Goal: Task Accomplishment & Management: Use online tool/utility

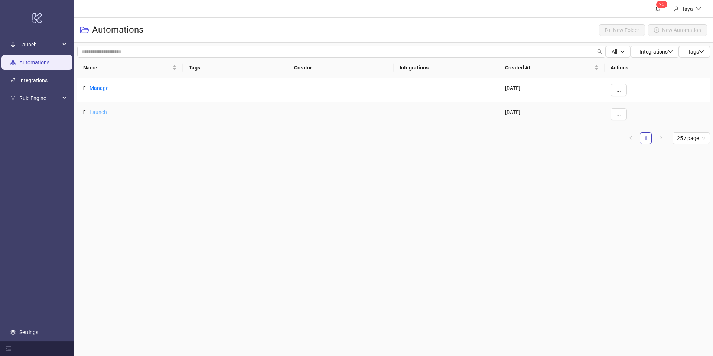
click at [99, 112] on link "Launch" at bounding box center [97, 112] width 17 height 6
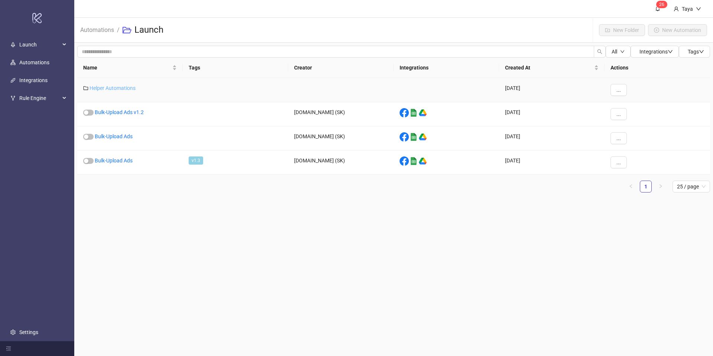
click at [118, 87] on link "Helper Automations" at bounding box center [112, 88] width 46 height 6
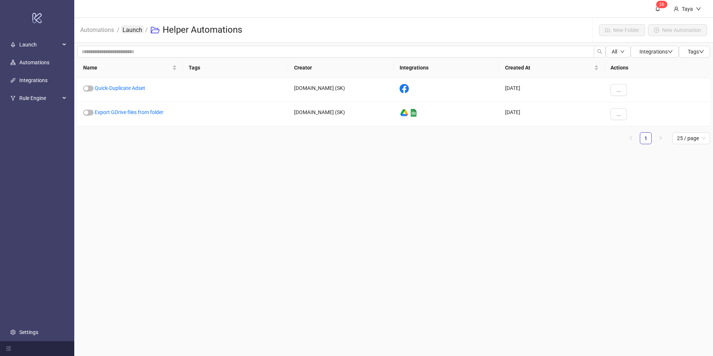
click at [130, 28] on link "Launch" at bounding box center [132, 29] width 23 height 8
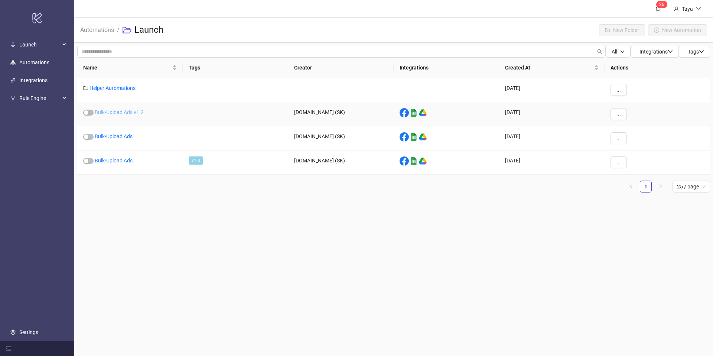
click at [127, 111] on link "Bulk-Upload Ads v1.2" at bounding box center [119, 112] width 49 height 6
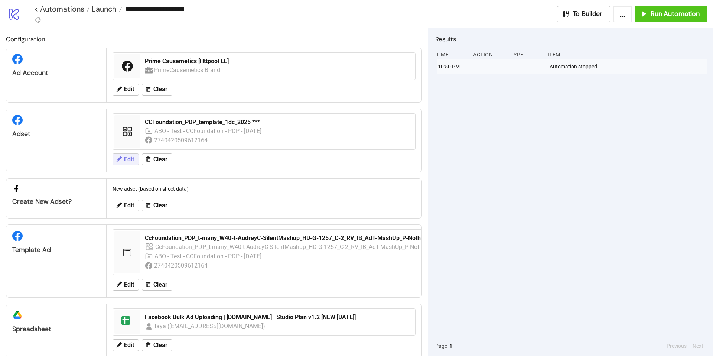
click at [128, 161] on span "Edit" at bounding box center [129, 159] width 10 height 7
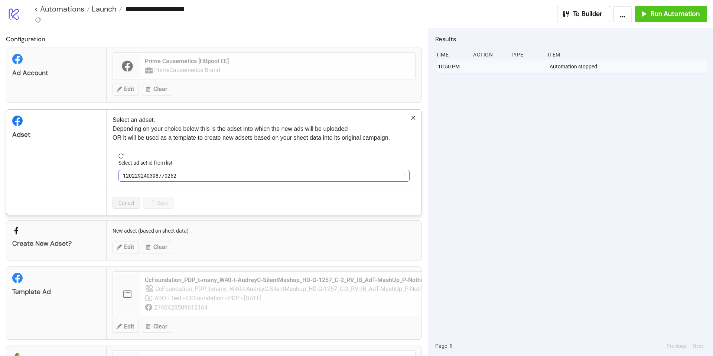
click at [194, 178] on span "120229240398770262" at bounding box center [264, 175] width 282 height 11
click at [158, 96] on div "Ad Account Prime Causemetics [Httpool EE] PrimeCausemetics Brand Edit Clear" at bounding box center [214, 75] width 416 height 55
click at [135, 92] on div "**********" at bounding box center [356, 178] width 713 height 356
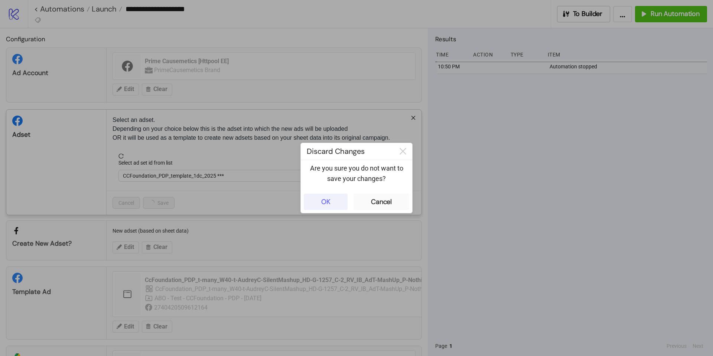
click at [342, 204] on button "OK" at bounding box center [326, 201] width 44 height 16
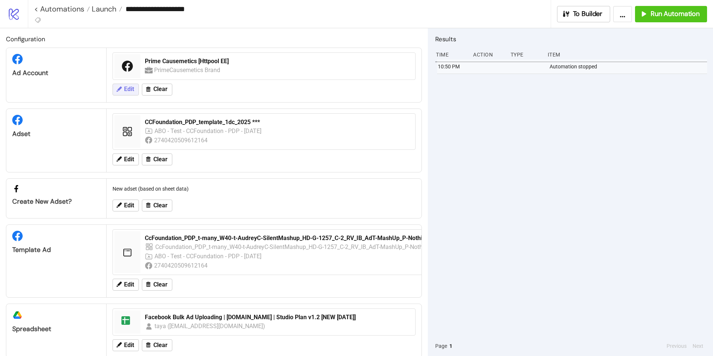
click at [119, 90] on icon at bounding box center [118, 89] width 7 height 7
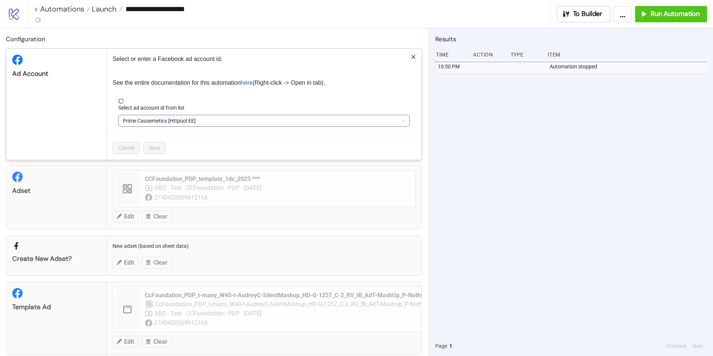
click at [245, 111] on div "Select ad account id from list" at bounding box center [263, 109] width 291 height 11
click at [248, 119] on span "Prime Causemetics [Httpool EE]" at bounding box center [264, 120] width 282 height 11
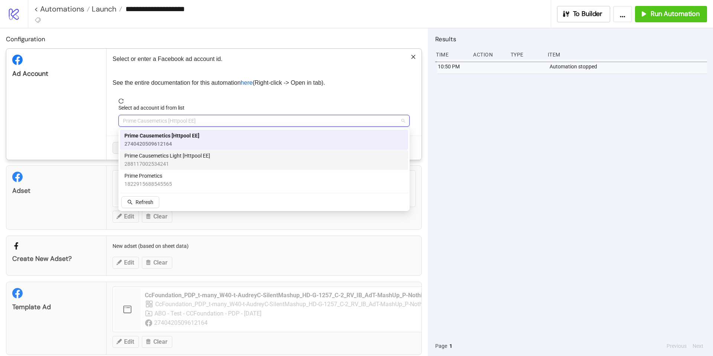
click at [239, 158] on div "Prime Causemetics Light [Httpool EE] 288117002534241" at bounding box center [263, 159] width 279 height 16
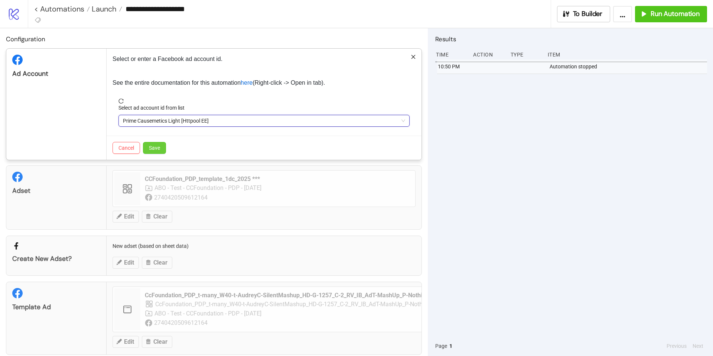
click at [162, 149] on button "Save" at bounding box center [154, 148] width 23 height 12
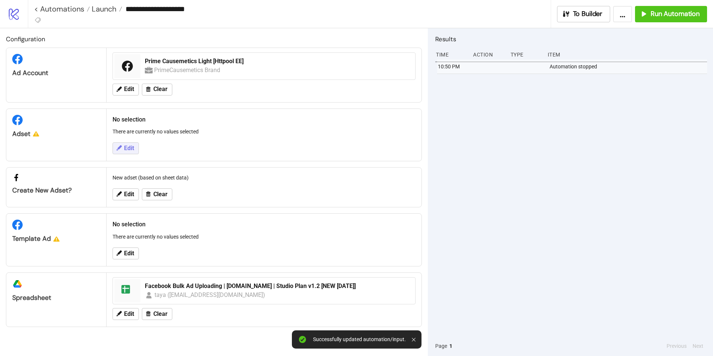
click at [129, 150] on span "Edit" at bounding box center [129, 148] width 10 height 7
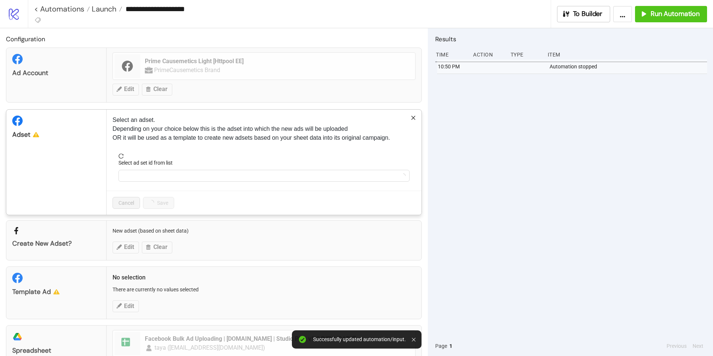
click at [204, 181] on form "Select ad set id from list" at bounding box center [263, 171] width 303 height 37
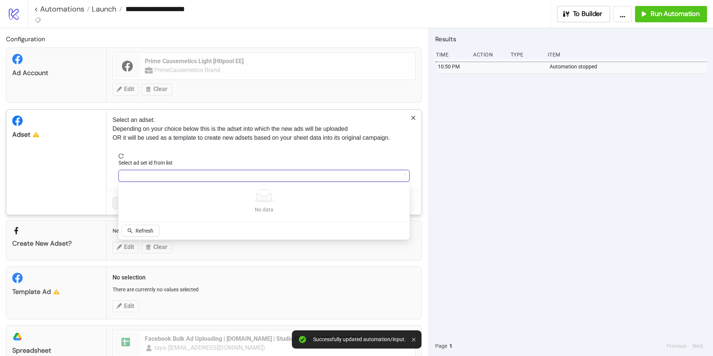
click at [202, 177] on input "Select ad set id from list" at bounding box center [260, 175] width 275 height 11
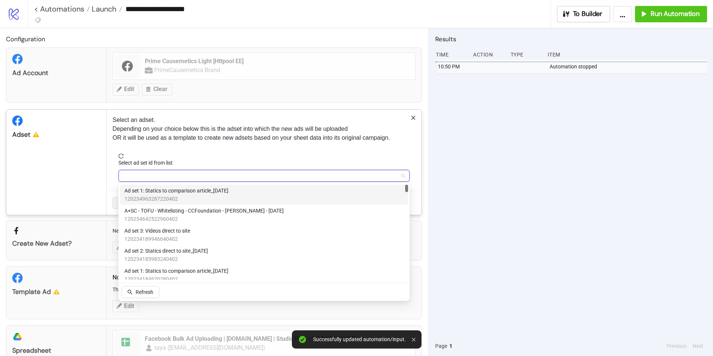
click at [151, 194] on span "120234963287220402" at bounding box center [176, 198] width 104 height 8
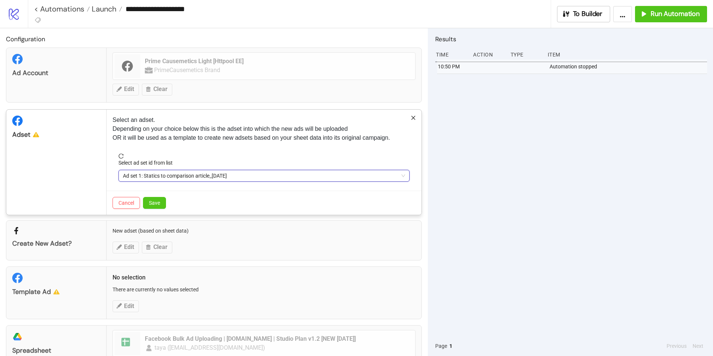
click at [183, 175] on span "Ad set 1: Statics to comparison article_[DATE]" at bounding box center [264, 175] width 282 height 11
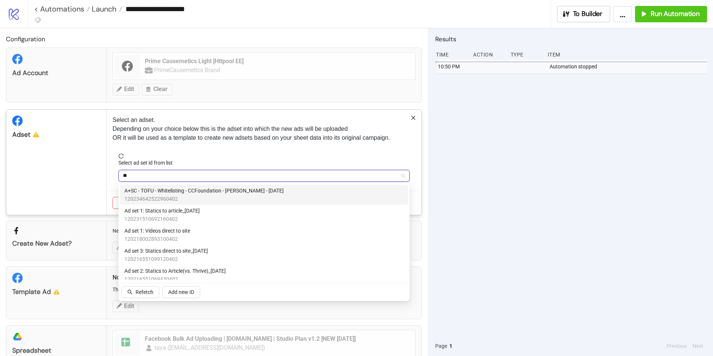
type input "**"
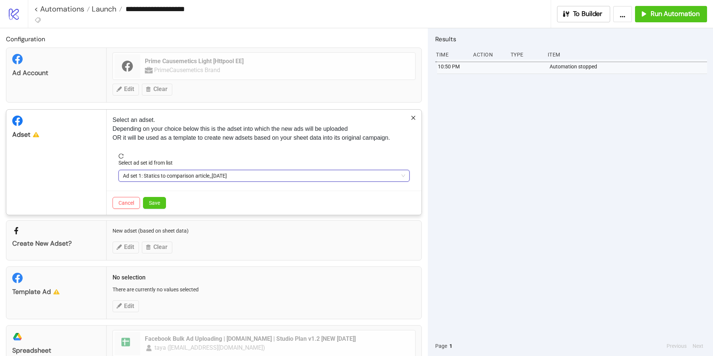
click at [243, 171] on span "Ad set 1: Statics to comparison article_[DATE]" at bounding box center [264, 175] width 282 height 11
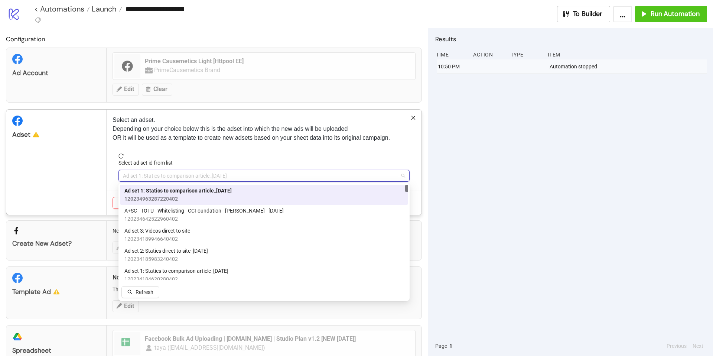
click at [232, 189] on span "Ad set 1: Statics to comparison article_[DATE]" at bounding box center [177, 190] width 107 height 8
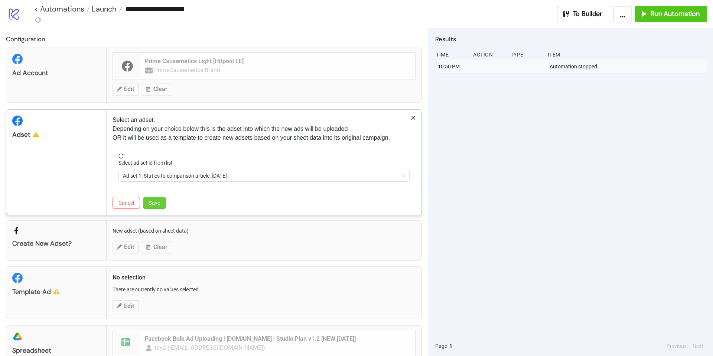
click at [159, 200] on span "Save" at bounding box center [154, 203] width 11 height 6
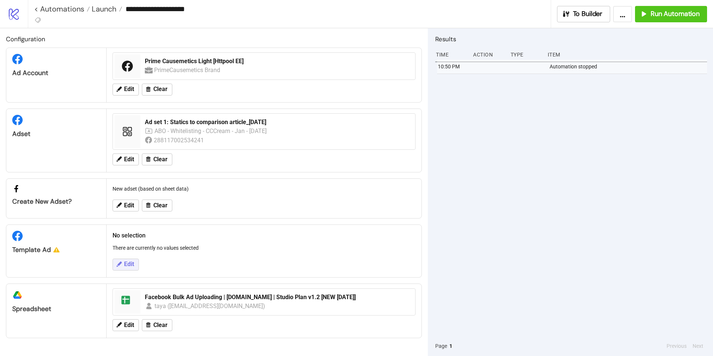
click at [127, 264] on span "Edit" at bounding box center [129, 264] width 10 height 7
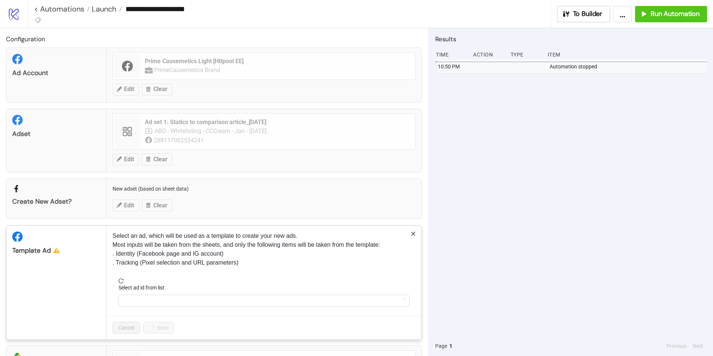
scroll to position [56, 0]
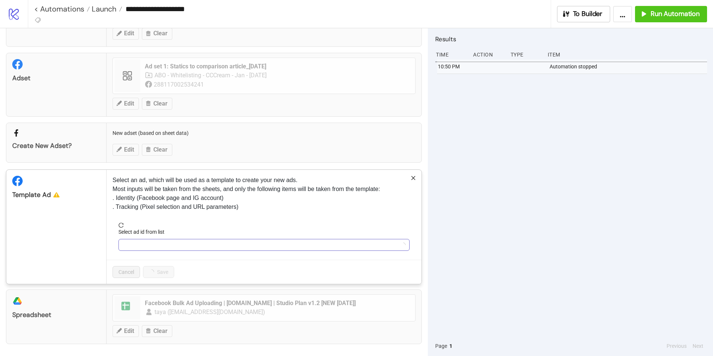
click at [179, 245] on input "Select ad id from list" at bounding box center [260, 244] width 275 height 11
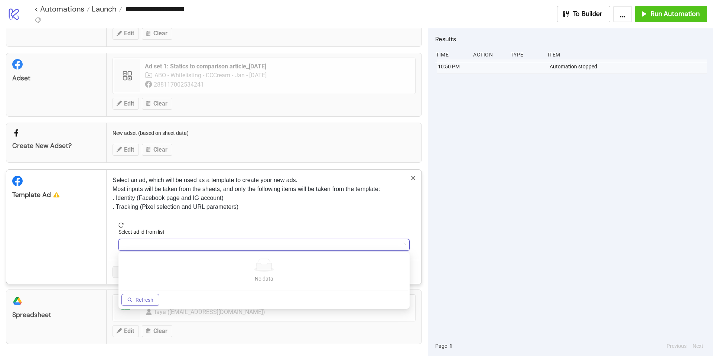
click at [152, 301] on span "Refresh" at bounding box center [144, 300] width 18 height 6
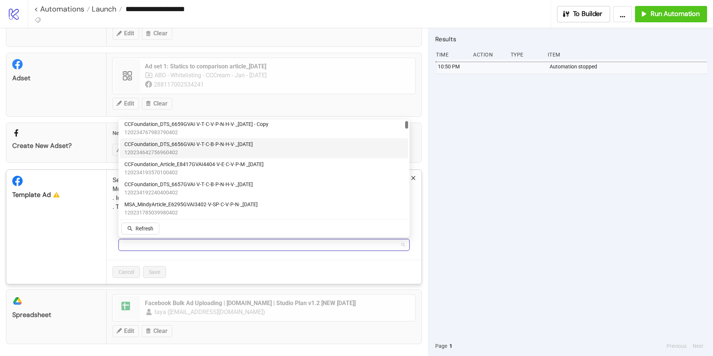
scroll to position [0, 0]
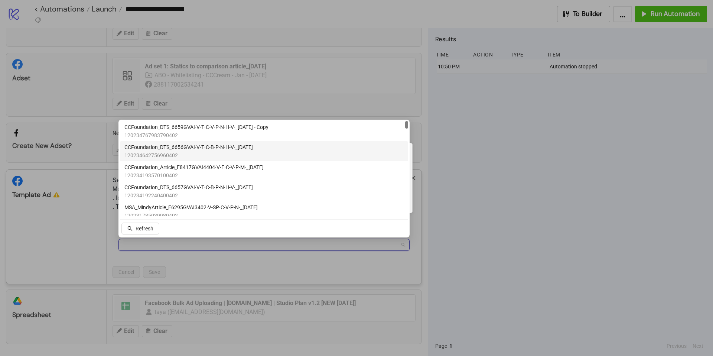
click at [184, 150] on span "CCFoundation_DTS_6656GVAI·V-T·C-B·P-N·H-V·_[DATE]" at bounding box center [188, 147] width 128 height 8
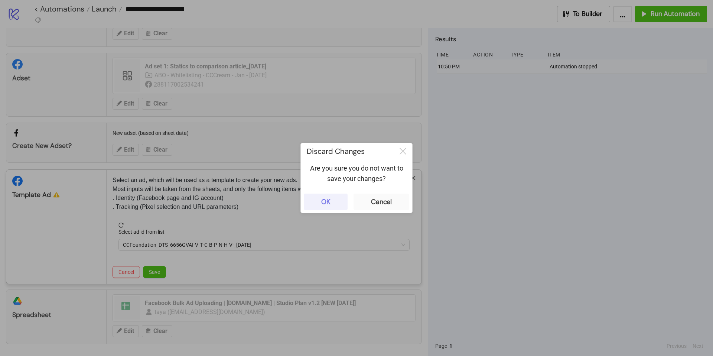
click at [330, 202] on button "OK" at bounding box center [326, 201] width 44 height 16
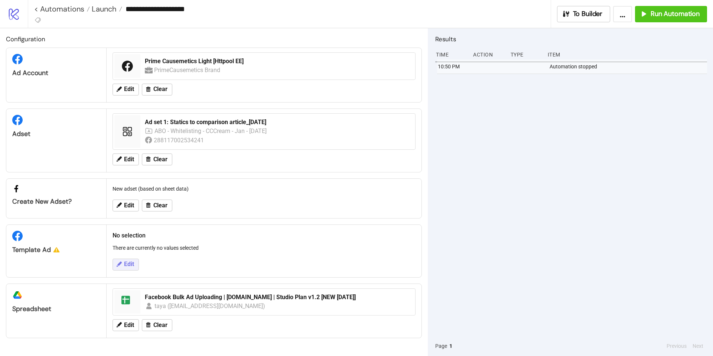
click at [132, 263] on span "Edit" at bounding box center [129, 264] width 10 height 7
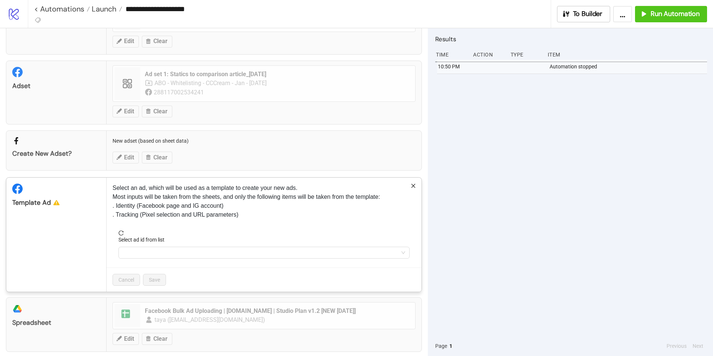
scroll to position [56, 0]
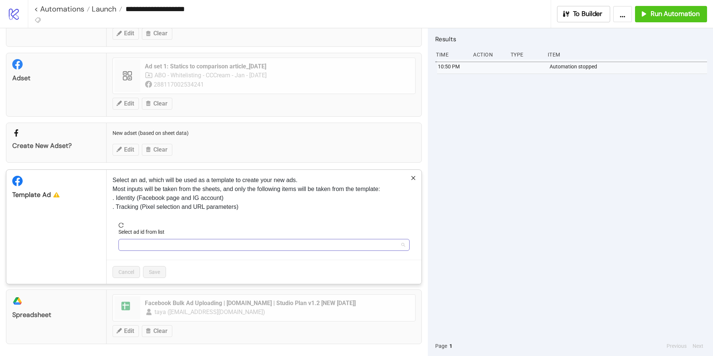
click at [155, 248] on input "Select ad id from list" at bounding box center [260, 244] width 275 height 11
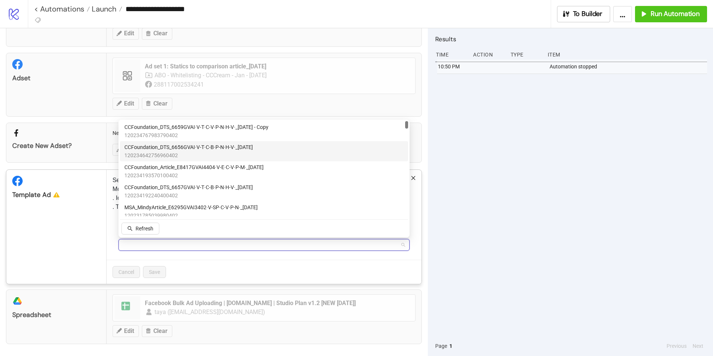
click at [150, 153] on span "120234642756960402" at bounding box center [188, 155] width 128 height 8
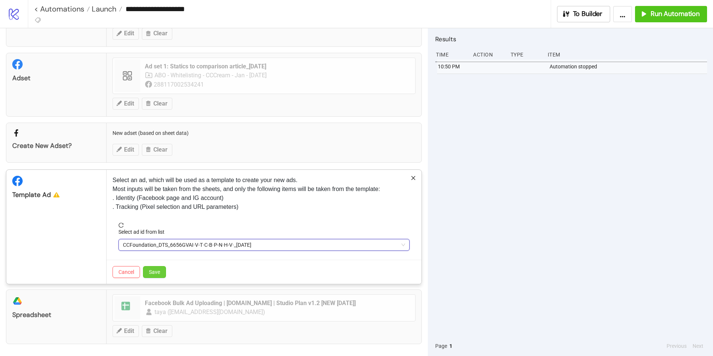
click at [152, 273] on span "Save" at bounding box center [154, 272] width 11 height 6
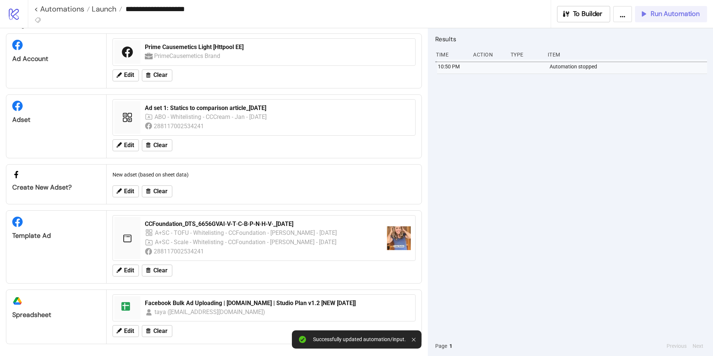
click at [649, 19] on button "Run Automation" at bounding box center [671, 14] width 72 height 16
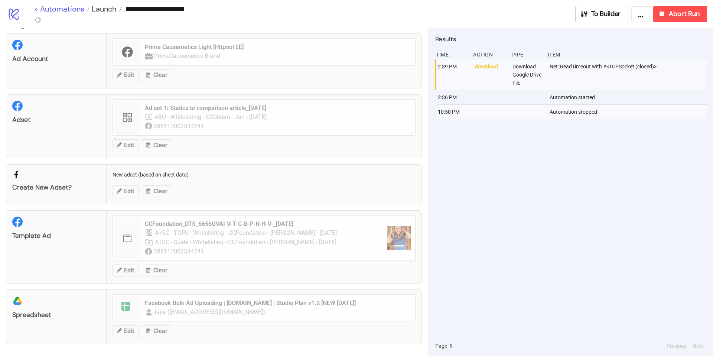
click at [36, 8] on link "< Automations" at bounding box center [62, 8] width 56 height 7
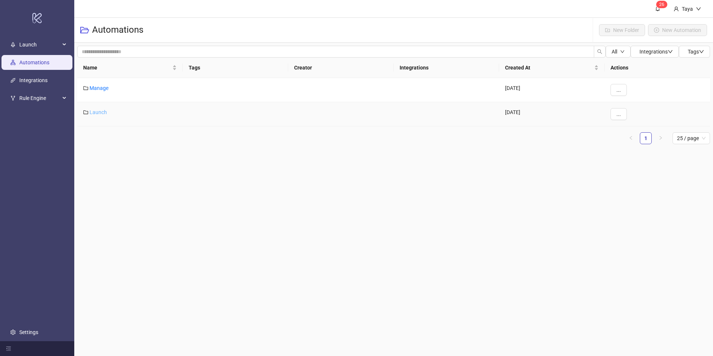
click at [97, 114] on link "Launch" at bounding box center [97, 112] width 17 height 6
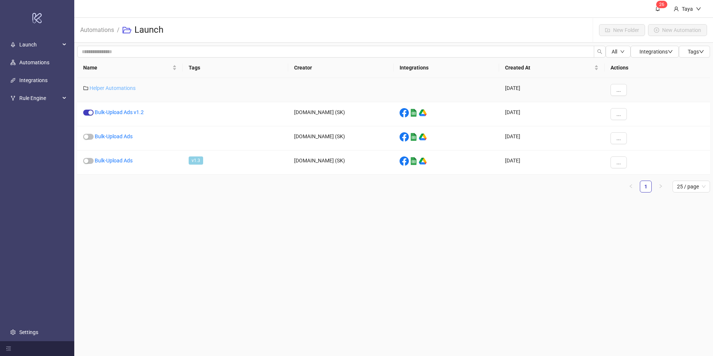
click at [105, 89] on link "Helper Automations" at bounding box center [112, 88] width 46 height 6
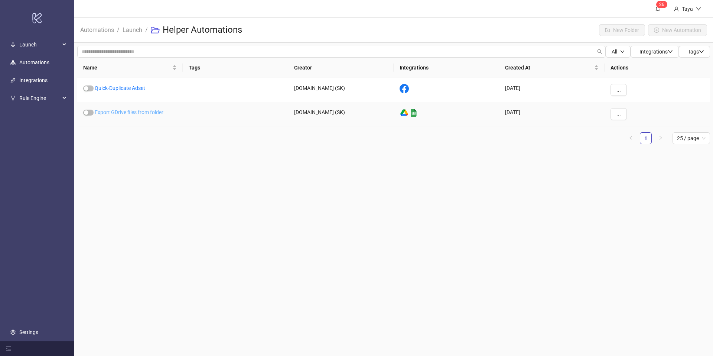
click at [148, 112] on link "Export GDrive files from folder" at bounding box center [129, 112] width 69 height 6
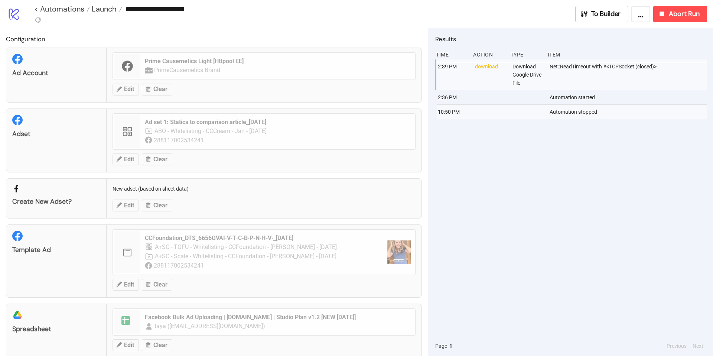
type input "**********"
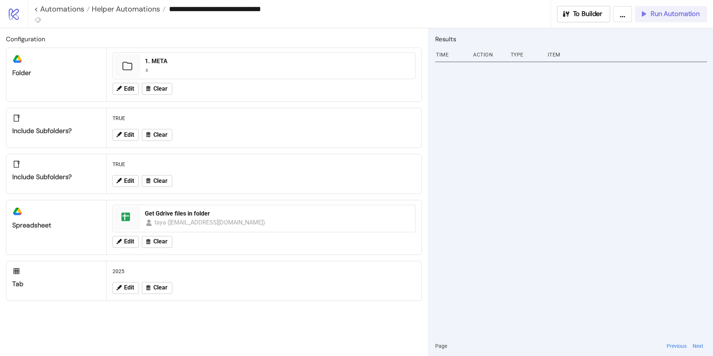
click at [662, 16] on span "Run Automation" at bounding box center [674, 14] width 49 height 9
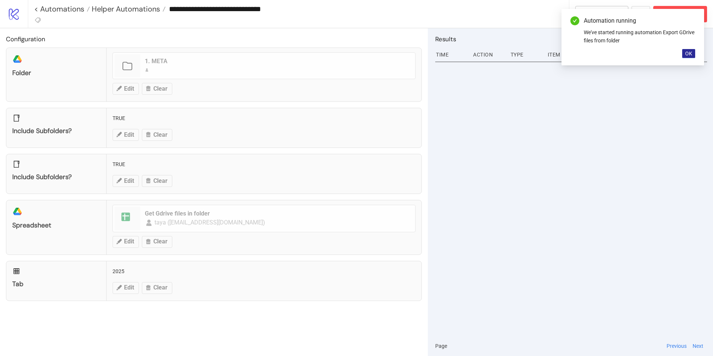
click at [688, 57] on button "OK" at bounding box center [688, 53] width 13 height 9
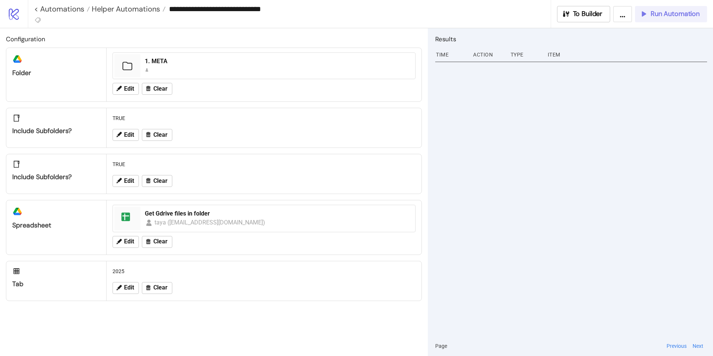
click at [667, 12] on span "Run Automation" at bounding box center [674, 14] width 49 height 9
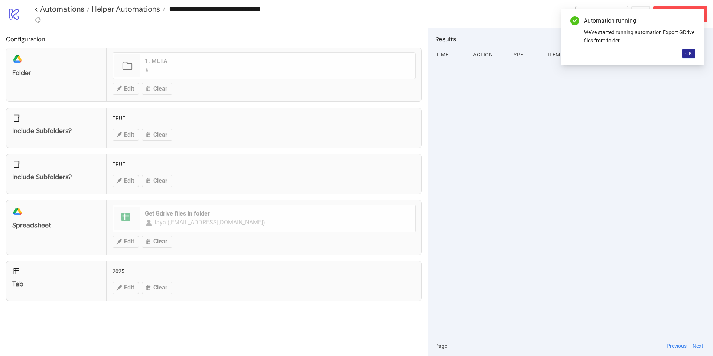
click at [691, 54] on span "OK" at bounding box center [688, 53] width 7 height 6
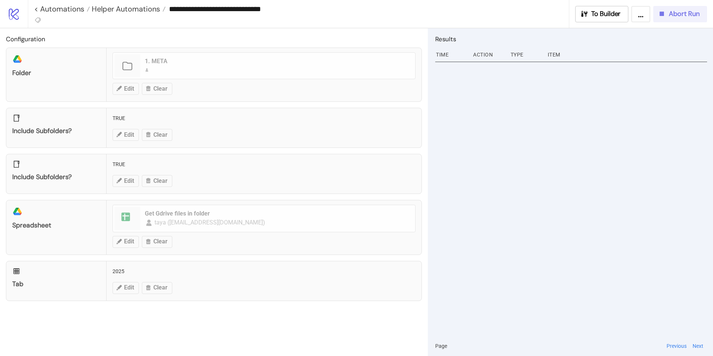
click at [667, 16] on div "Abort Run" at bounding box center [678, 14] width 42 height 9
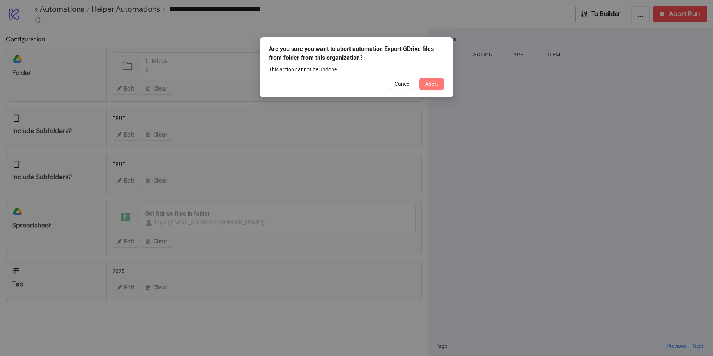
click at [426, 83] on span "Abort" at bounding box center [431, 84] width 13 height 6
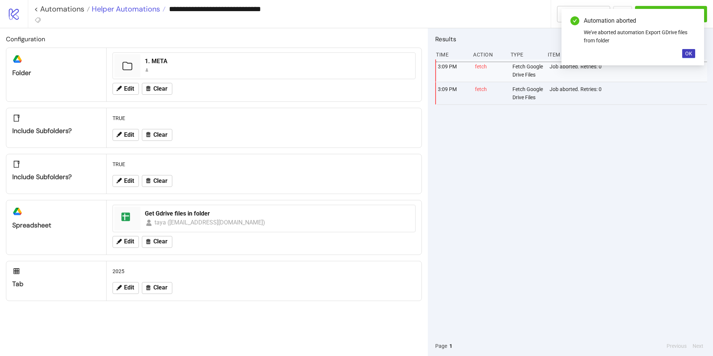
click at [109, 12] on span "Helper Automations" at bounding box center [125, 9] width 70 height 10
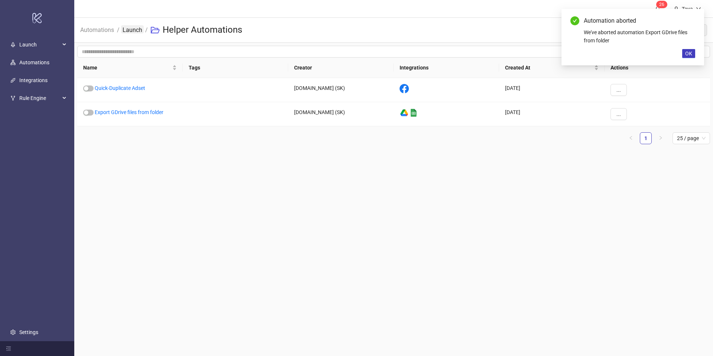
click at [128, 30] on link "Launch" at bounding box center [132, 29] width 23 height 8
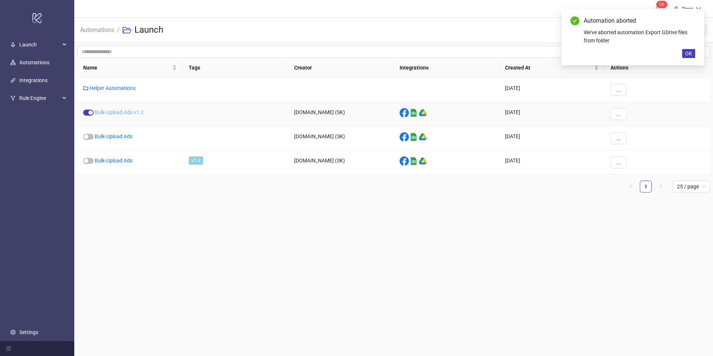
click at [114, 112] on link "Bulk-Upload Ads v1.2" at bounding box center [119, 112] width 49 height 6
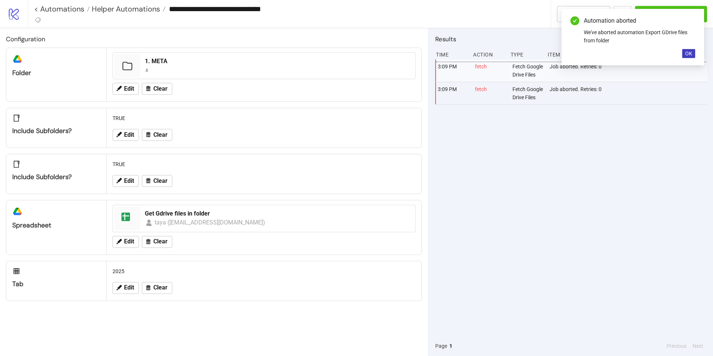
type input "**********"
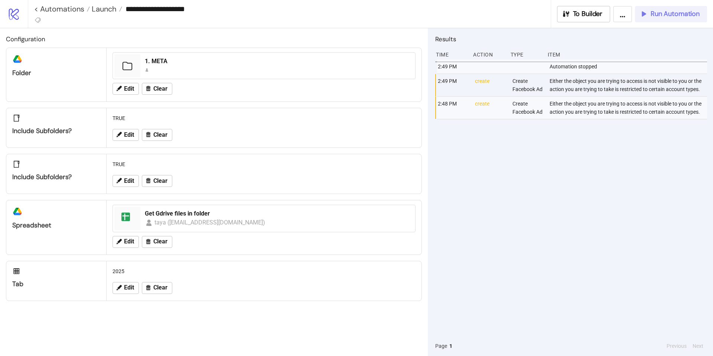
click at [663, 14] on span "Run Automation" at bounding box center [674, 14] width 49 height 9
